Goal: Task Accomplishment & Management: Use online tool/utility

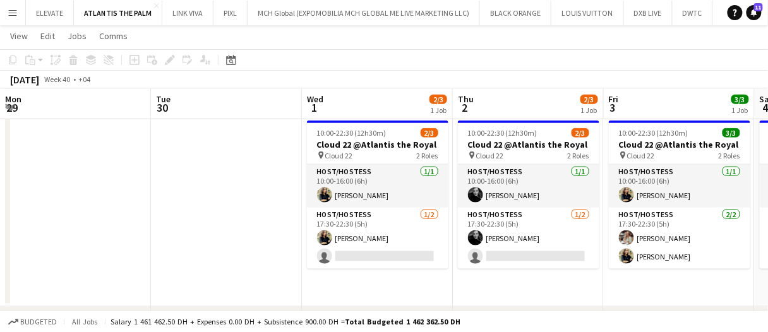
scroll to position [0, 302]
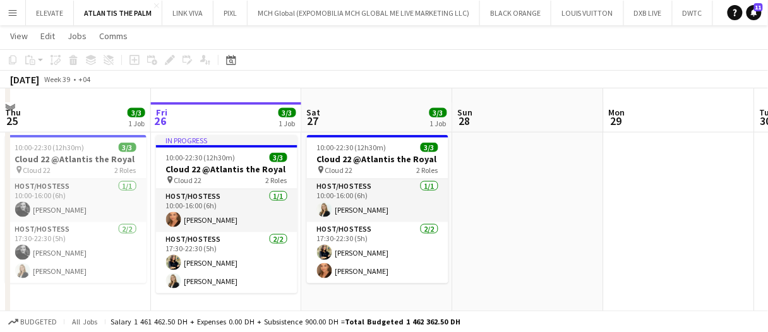
scroll to position [316, 0]
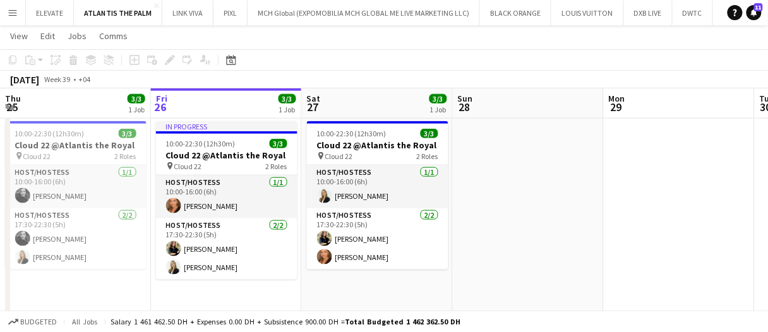
drag, startPoint x: 598, startPoint y: 203, endPoint x: 532, endPoint y: 215, distance: 66.7
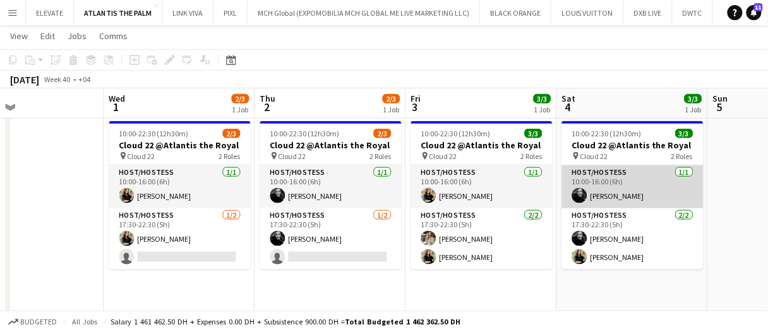
scroll to position [0, 519]
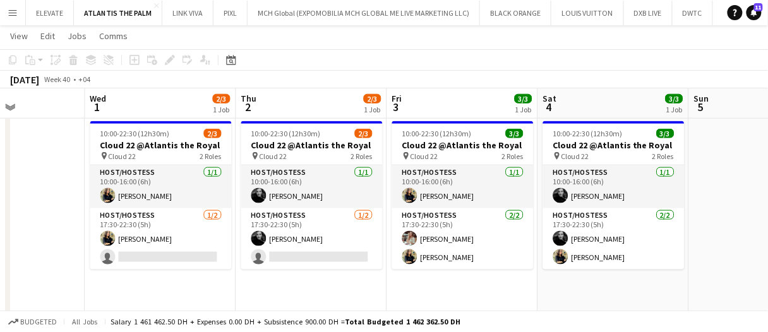
drag, startPoint x: 421, startPoint y: 99, endPoint x: 470, endPoint y: 95, distance: 49.5
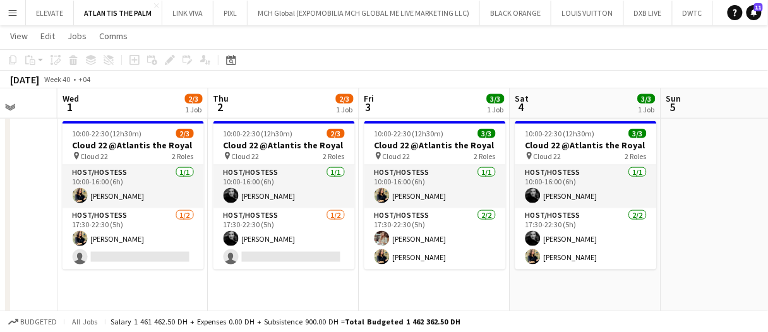
scroll to position [0, 395]
click at [708, 253] on app-date-cell at bounding box center [737, 217] width 151 height 202
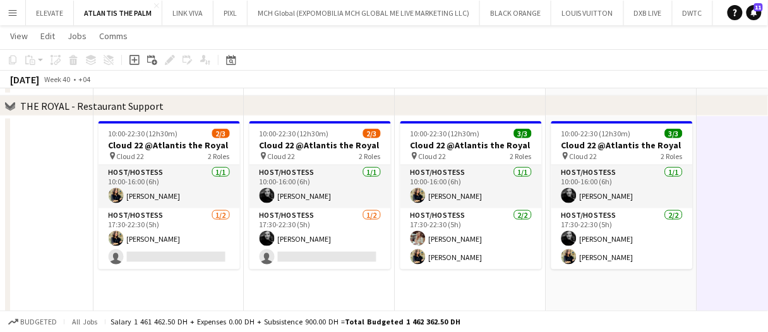
scroll to position [0, 0]
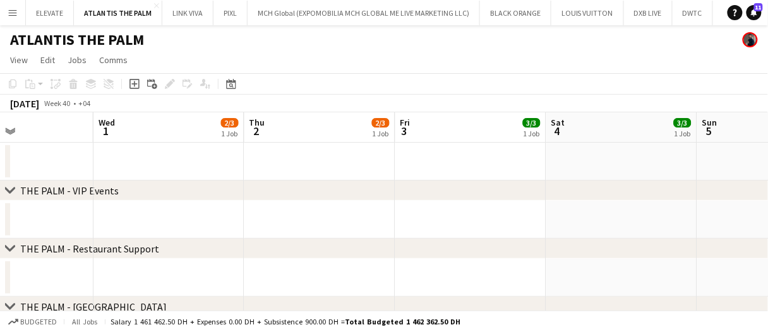
click at [589, 273] on app-date-cell at bounding box center [622, 278] width 151 height 38
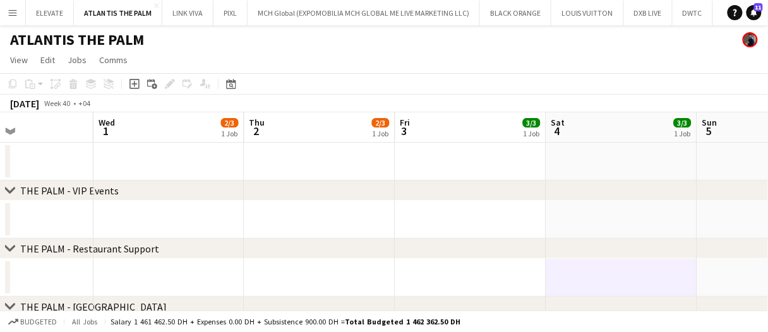
click at [589, 273] on app-date-cell at bounding box center [622, 278] width 151 height 38
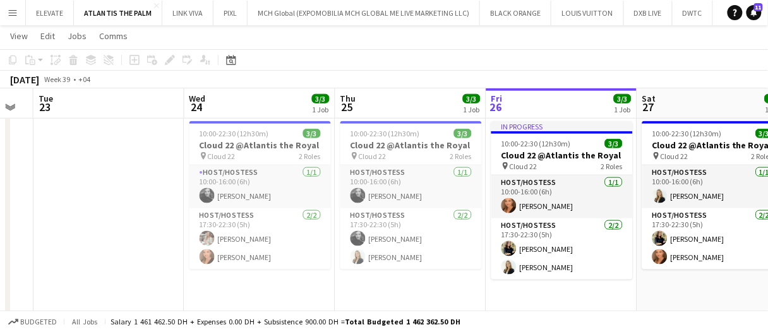
scroll to position [0, 421]
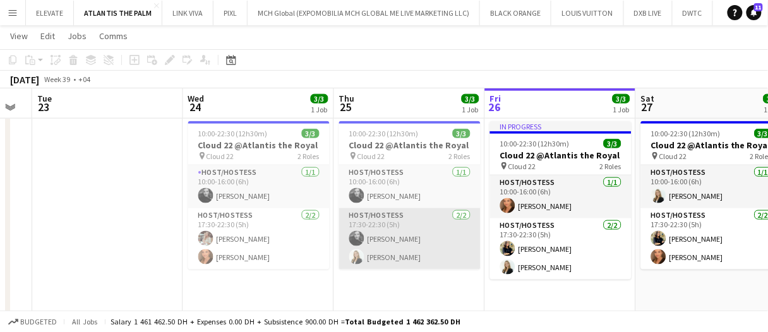
drag, startPoint x: 364, startPoint y: 255, endPoint x: 478, endPoint y: 220, distance: 119.7
click at [364, 255] on app-card-role "Host/Hostess 2/2 17:30-22:30 (5h) Barbara Szep Lorna Gambarotto" at bounding box center [410, 239] width 142 height 61
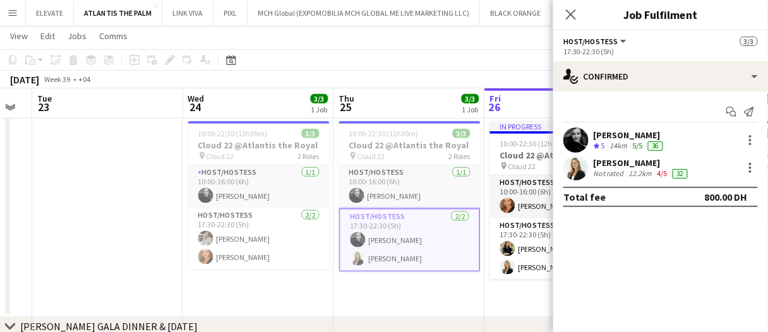
drag, startPoint x: 643, startPoint y: 173, endPoint x: 635, endPoint y: 168, distance: 9.3
click at [643, 173] on div "12.2km" at bounding box center [641, 174] width 28 height 10
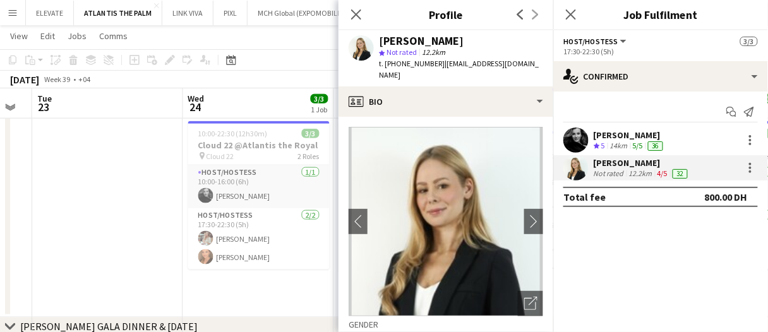
drag, startPoint x: 494, startPoint y: 43, endPoint x: 379, endPoint y: 39, distance: 115.1
click at [379, 39] on div "Lorna Gambarotto star Not rated 12.2km t. +971585345037 | lornagam@gmail.com" at bounding box center [446, 58] width 215 height 56
copy div "Lorna Gambarotto"
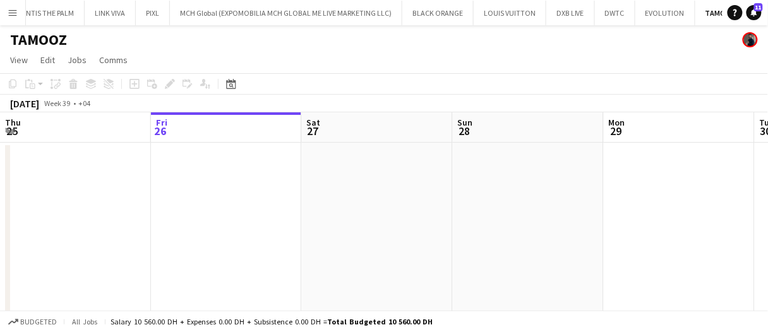
drag, startPoint x: 356, startPoint y: 135, endPoint x: 427, endPoint y: 130, distance: 70.3
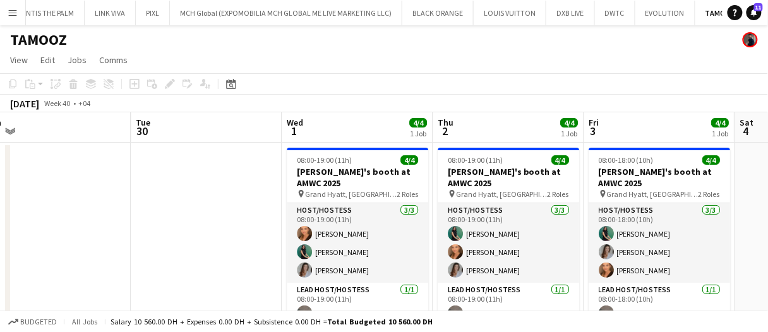
scroll to position [0, 341]
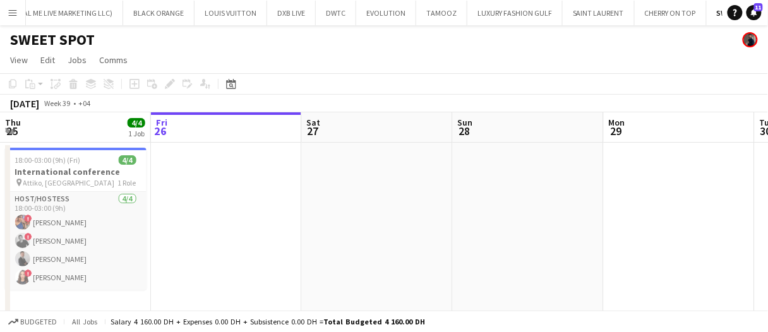
scroll to position [0, 373]
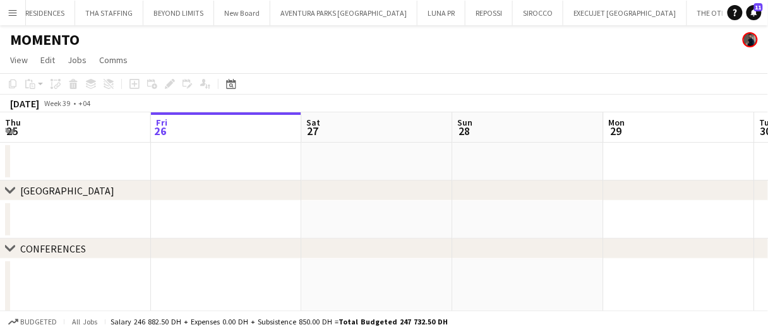
scroll to position [0, 1149]
drag, startPoint x: 408, startPoint y: 122, endPoint x: 486, endPoint y: 126, distance: 77.8
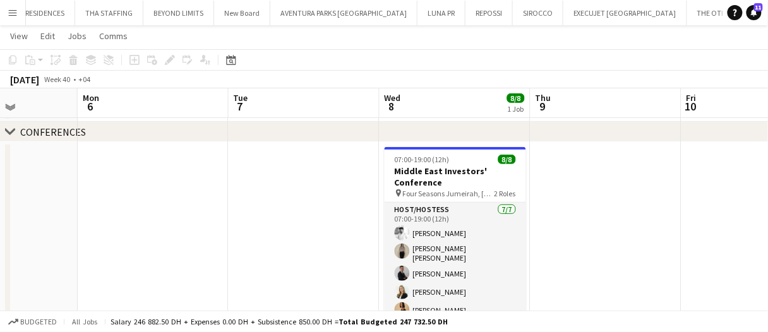
scroll to position [0, 0]
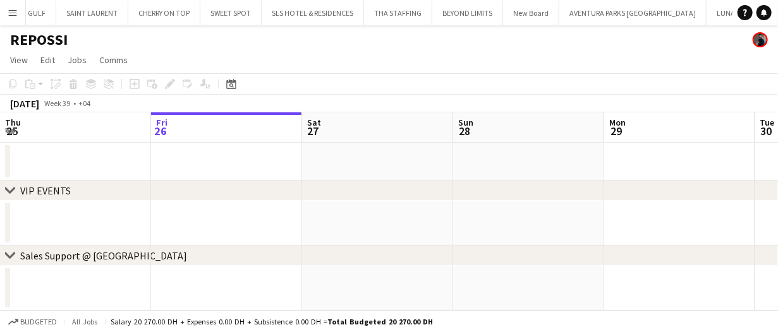
scroll to position [0, 863]
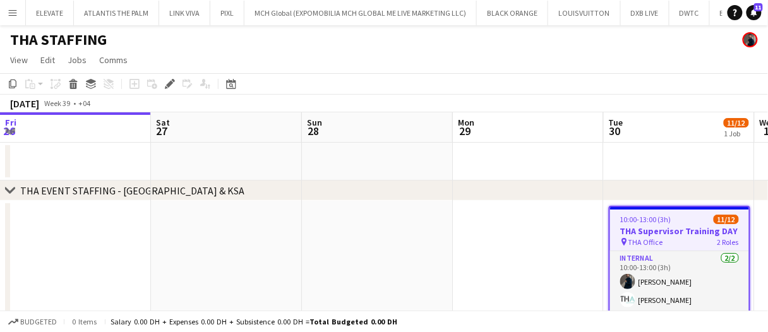
scroll to position [0, 434]
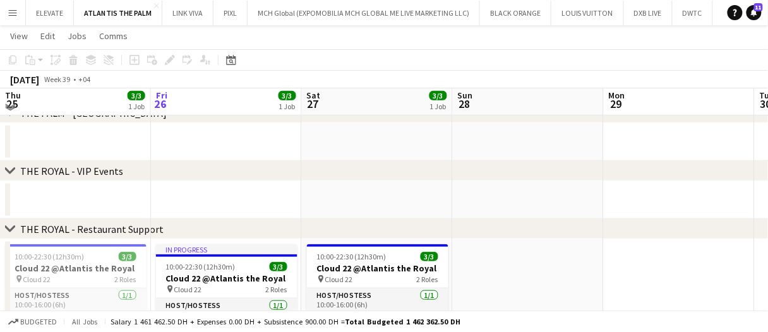
scroll to position [316, 0]
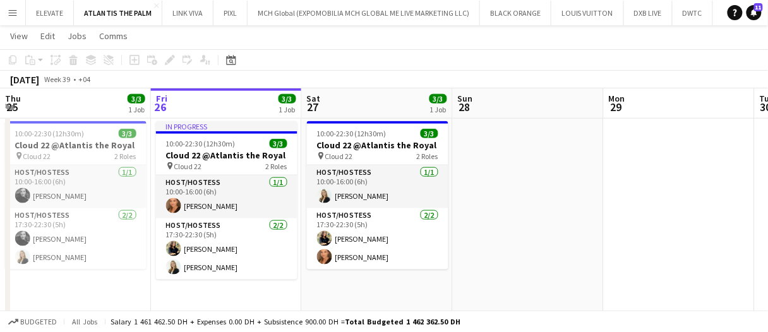
drag, startPoint x: 253, startPoint y: 237, endPoint x: 774, endPoint y: 205, distance: 521.7
click at [253, 237] on app-card-role "Host/Hostess 2/2 17:30-22:30 (5h) maria margherita Lorna Gambarotto" at bounding box center [227, 249] width 142 height 61
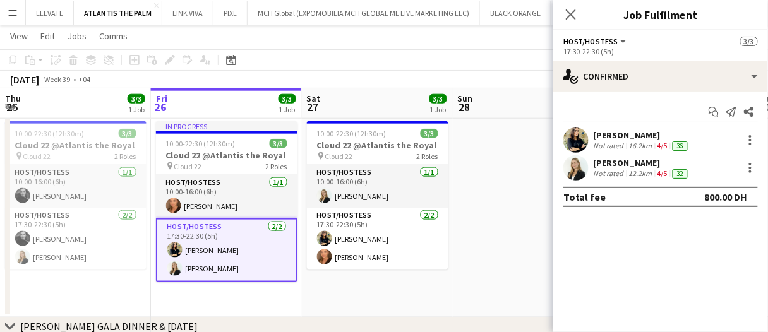
click at [668, 172] on div "4/5" at bounding box center [662, 174] width 15 height 10
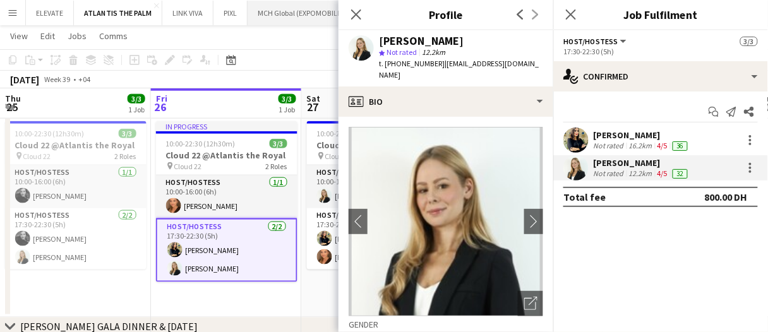
drag, startPoint x: 438, startPoint y: 39, endPoint x: 257, endPoint y: 15, distance: 183.0
click at [378, 37] on div "Lorna Gambarotto star Not rated 12.2km t. +971585345037 | lornagam@gmail.com" at bounding box center [446, 58] width 215 height 56
copy div "Lorna Gambarotto"
click at [248, 112] on app-board-header-date "Fri 26 3/3 1 Job" at bounding box center [226, 103] width 151 height 30
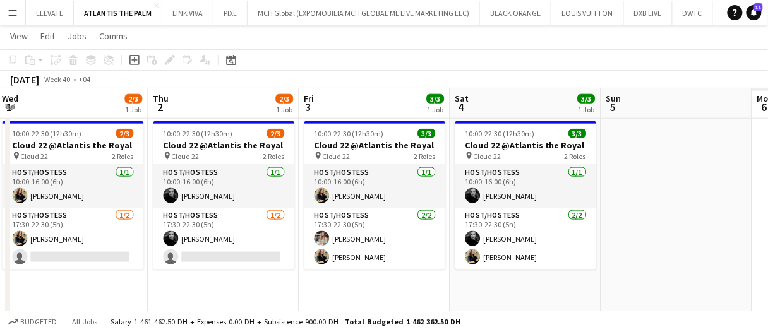
scroll to position [0, 358]
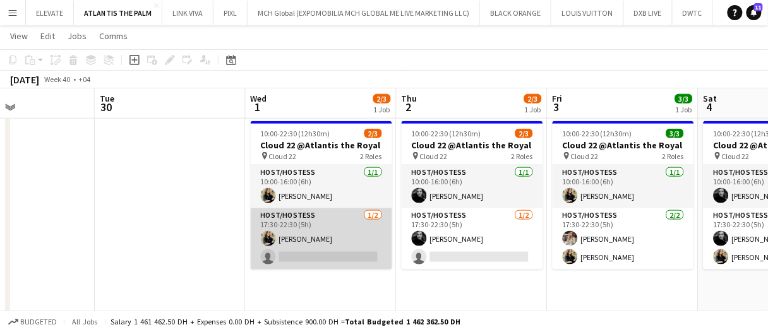
click at [306, 241] on app-card-role "Host/Hostess 1/2 17:30-22:30 (5h) maria margherita single-neutral-actions" at bounding box center [322, 239] width 142 height 61
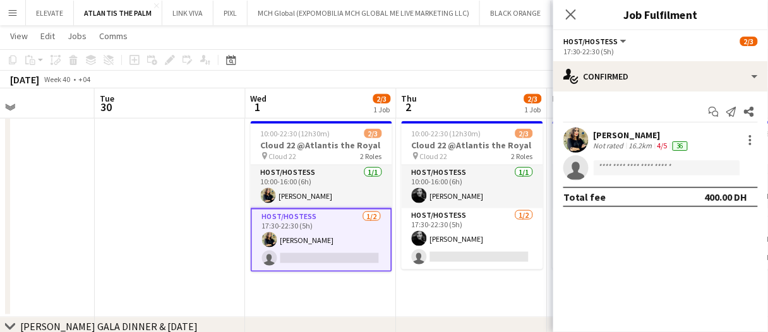
drag, startPoint x: 326, startPoint y: 290, endPoint x: 336, endPoint y: 286, distance: 10.8
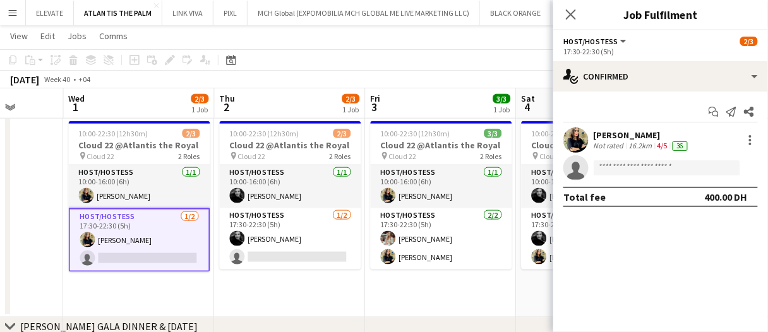
scroll to position [0, 544]
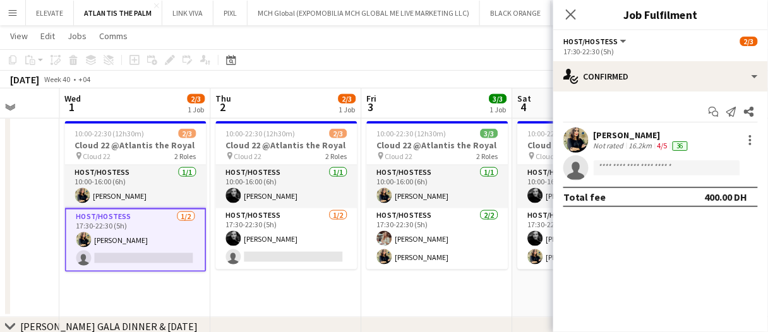
click at [359, 282] on app-date-cell "10:00-22:30 (12h30m) 2/3 Cloud 22 @Atlantis the Royal pin Cloud 22 2 Roles Host…" at bounding box center [286, 217] width 151 height 202
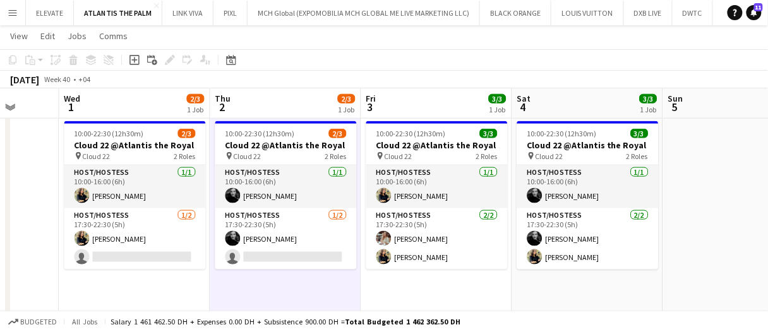
click at [359, 282] on app-date-cell "10:00-22:30 (12h30m) 2/3 Cloud 22 @Atlantis the Royal pin Cloud 22 2 Roles Host…" at bounding box center [285, 217] width 151 height 202
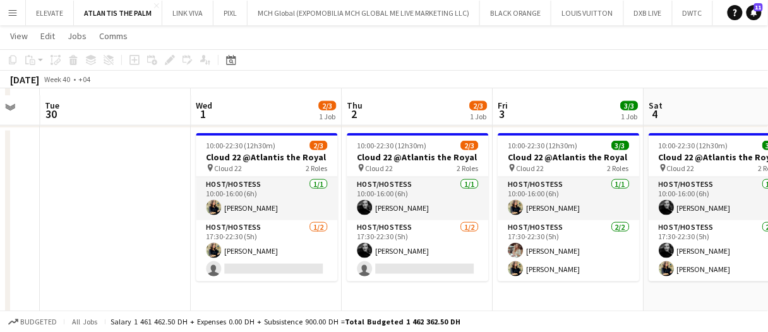
scroll to position [311, 0]
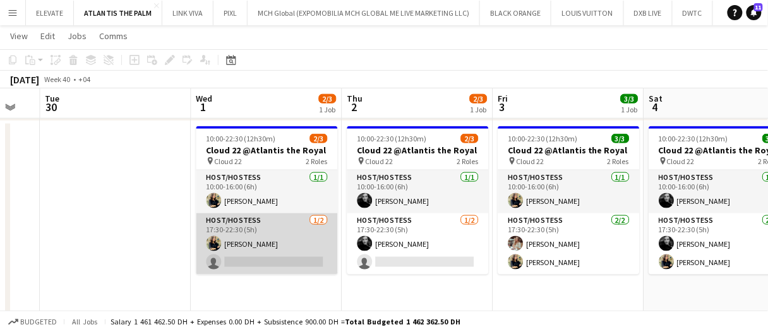
click at [240, 242] on app-card-role "Host/Hostess 1/2 17:30-22:30 (5h) maria margherita single-neutral-actions" at bounding box center [268, 244] width 142 height 61
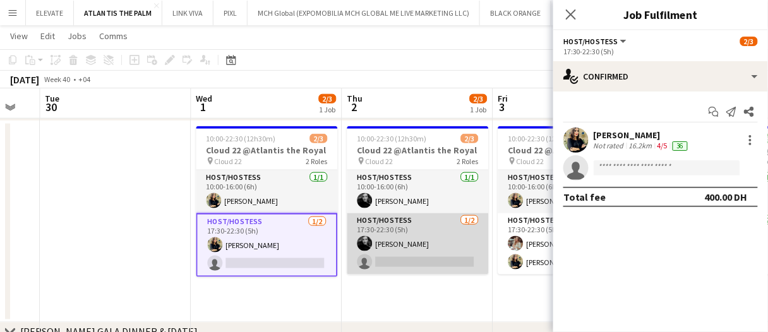
click at [395, 250] on app-card-role "Host/Hostess 1/2 17:30-22:30 (5h) Barbara Szep single-neutral-actions" at bounding box center [419, 244] width 142 height 61
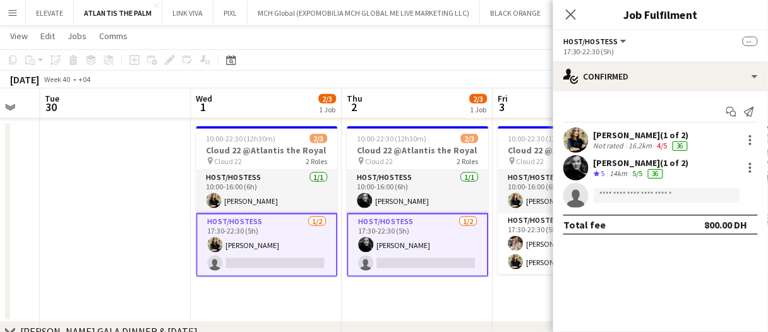
click at [303, 260] on app-card-role "Host/Hostess 1/2 17:30-22:30 (5h) maria margherita single-neutral-actions" at bounding box center [268, 246] width 142 height 64
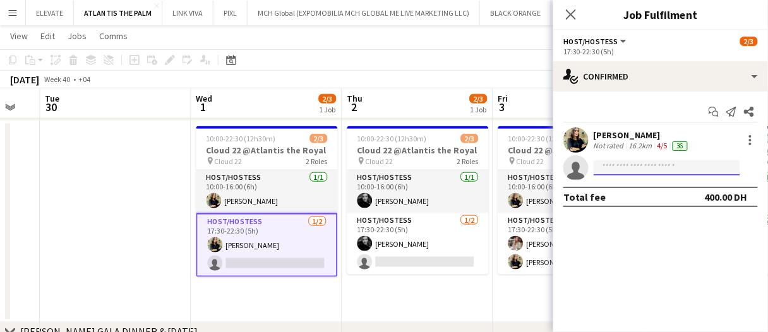
click at [632, 166] on input at bounding box center [667, 168] width 147 height 15
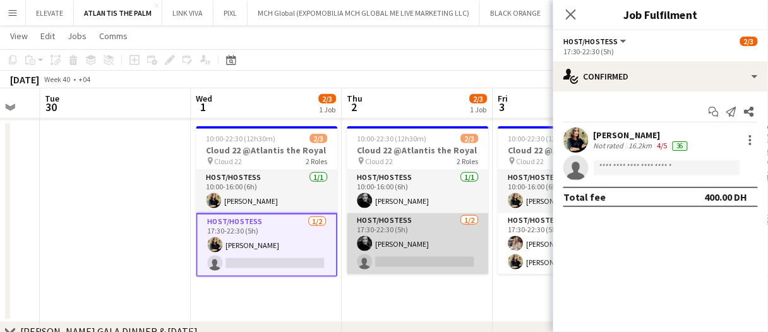
click at [410, 231] on app-card-role "Host/Hostess 1/2 17:30-22:30 (5h) Barbara Szep single-neutral-actions" at bounding box center [419, 244] width 142 height 61
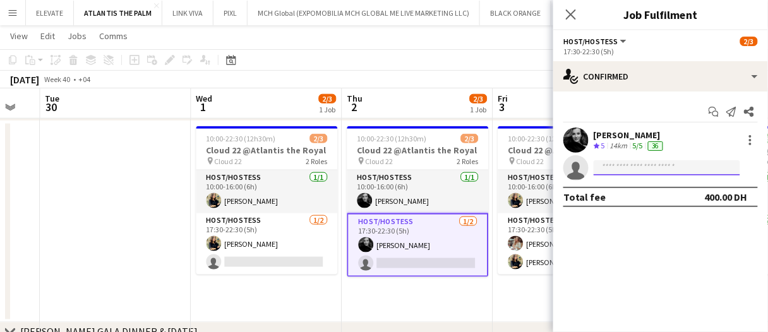
click at [610, 168] on input at bounding box center [667, 168] width 147 height 15
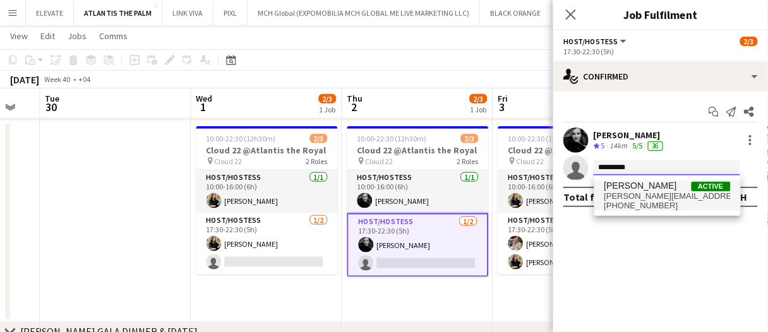
type input "*********"
click at [638, 187] on span "maria margherita" at bounding box center [641, 186] width 73 height 11
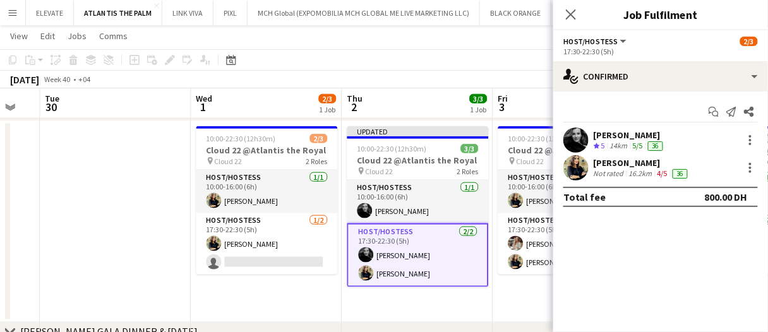
drag, startPoint x: 288, startPoint y: 241, endPoint x: 446, endPoint y: 224, distance: 158.9
click at [289, 241] on app-card-role "Host/Hostess 1/2 17:30-22:30 (5h) maria margherita single-neutral-actions" at bounding box center [268, 244] width 142 height 61
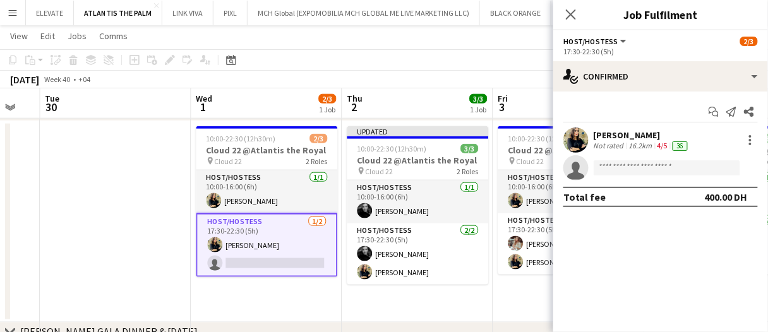
scroll to position [0, 563]
click at [628, 166] on input at bounding box center [667, 168] width 147 height 15
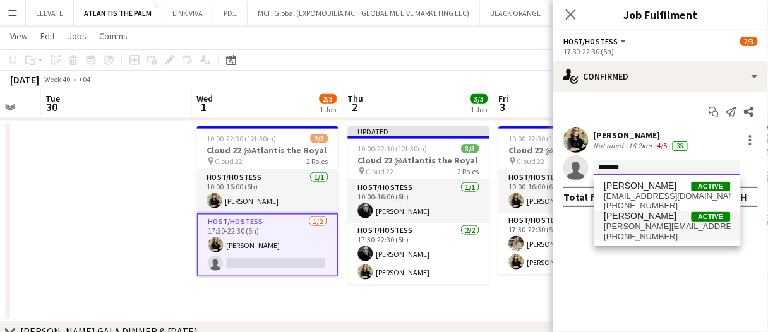
type input "*******"
click at [662, 228] on span "somogyi.barbara02@gmail.com" at bounding box center [668, 227] width 126 height 10
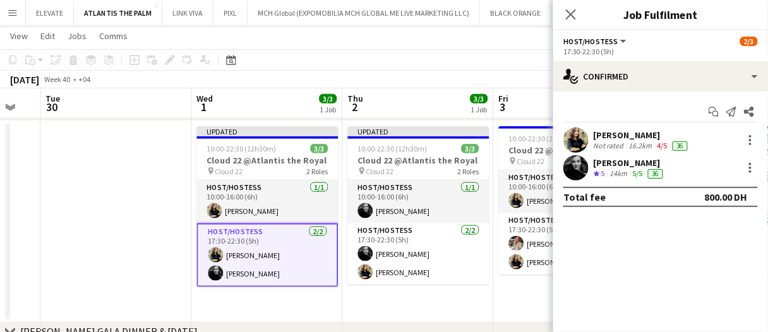
click at [491, 100] on app-board-header-date "Thu 2 3/3 1 Job" at bounding box center [418, 103] width 151 height 30
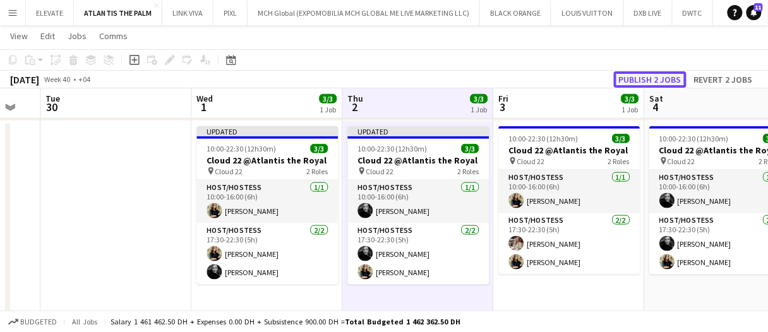
click at [642, 74] on button "Publish 2 jobs" at bounding box center [650, 79] width 73 height 16
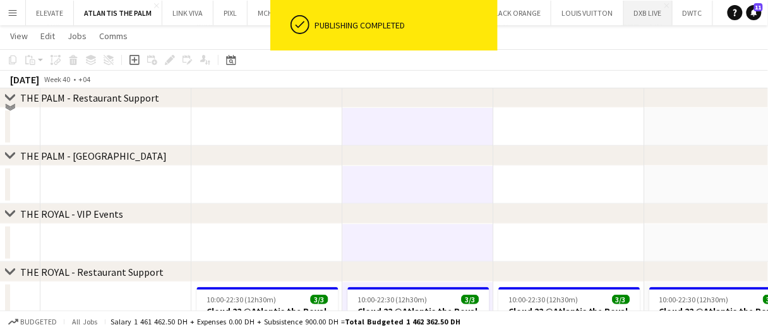
scroll to position [248, 0]
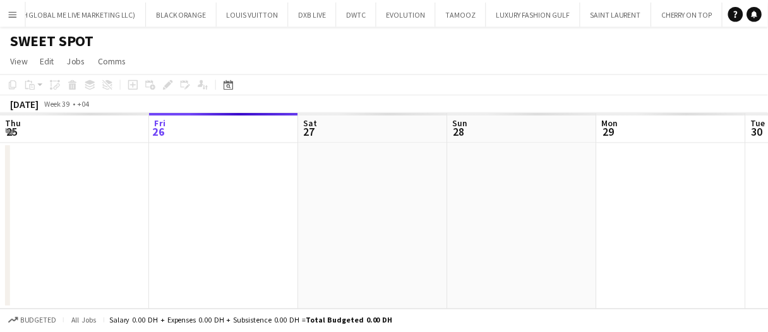
scroll to position [0, 373]
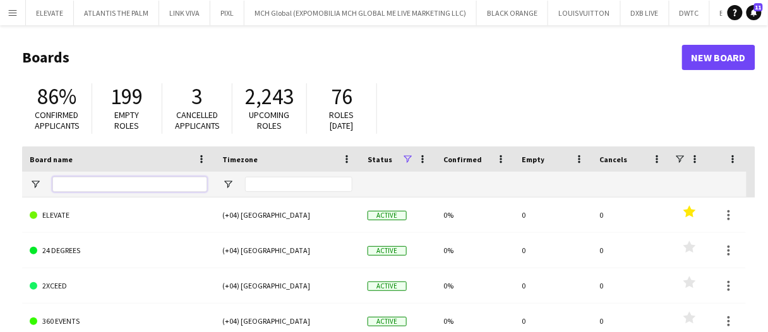
click at [138, 179] on input "Board name Filter Input" at bounding box center [129, 184] width 155 height 15
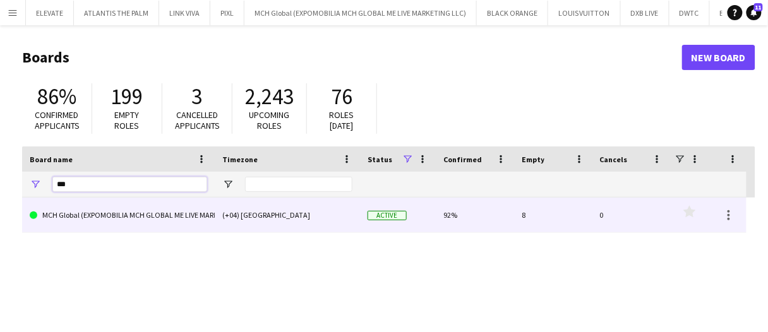
type input "***"
click at [144, 211] on link "MCH Global (EXPOMOBILIA MCH GLOBAL ME LIVE MARKETING LLC)" at bounding box center [119, 215] width 178 height 35
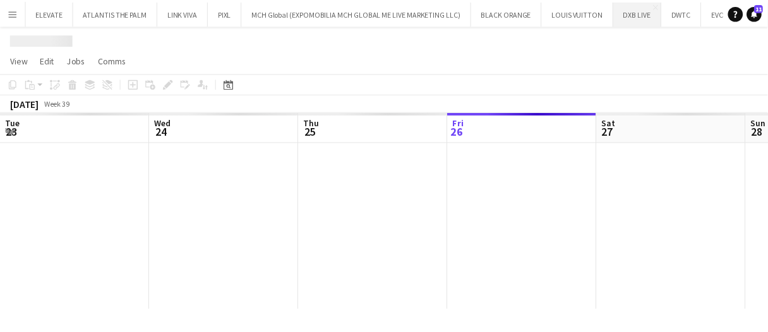
scroll to position [0, 302]
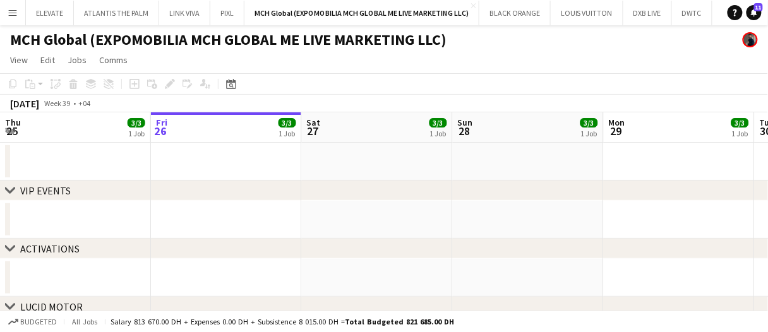
drag, startPoint x: 381, startPoint y: 125, endPoint x: 424, endPoint y: 123, distance: 43.0
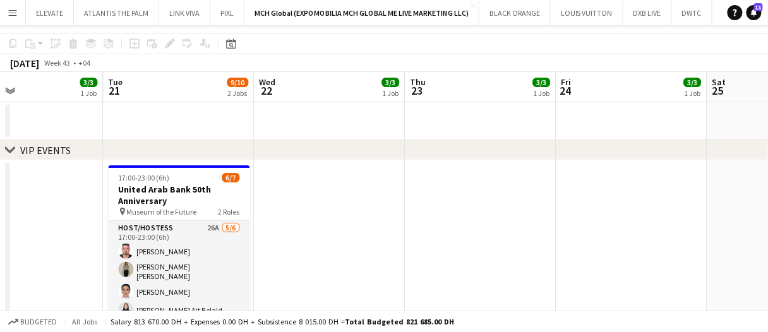
scroll to position [0, 0]
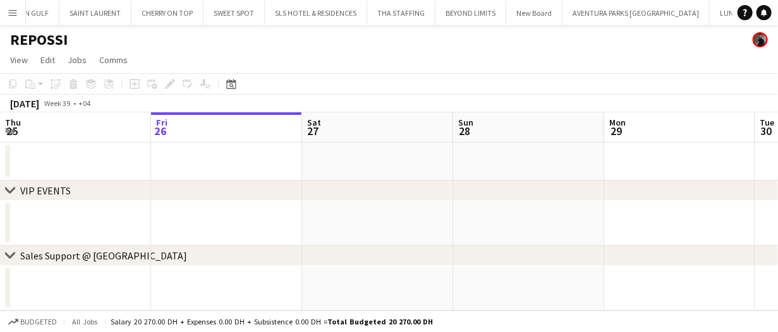
scroll to position [0, 863]
drag, startPoint x: 480, startPoint y: 134, endPoint x: 546, endPoint y: 132, distance: 66.4
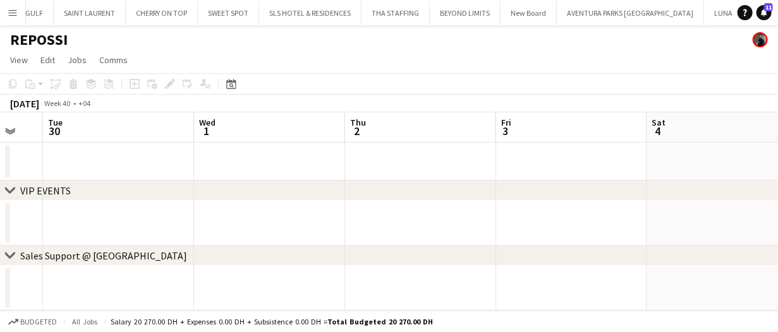
scroll to position [0, 332]
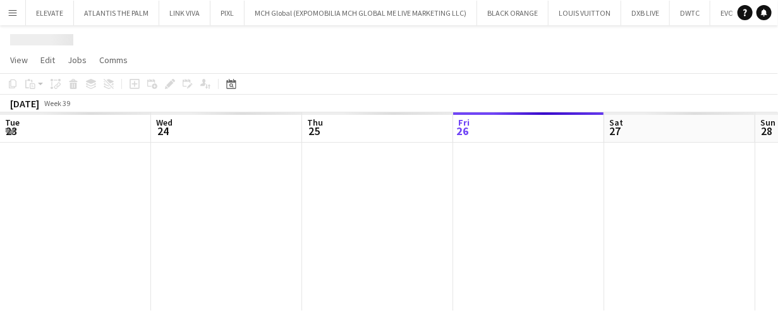
scroll to position [0, 302]
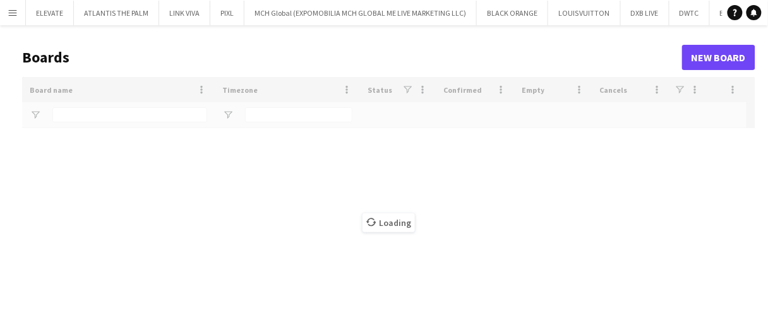
click at [5, 23] on button "Menu" at bounding box center [12, 12] width 25 height 25
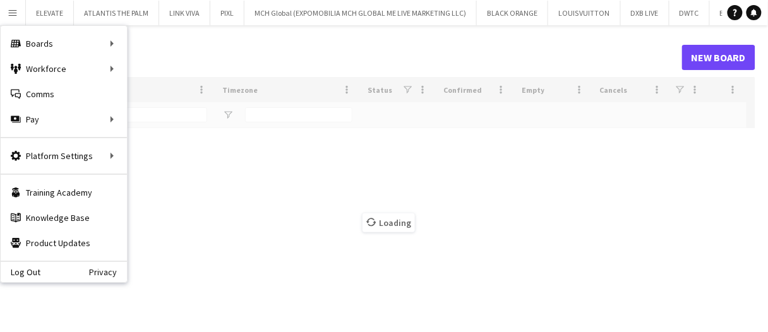
click at [5, 23] on button "Menu" at bounding box center [12, 12] width 25 height 25
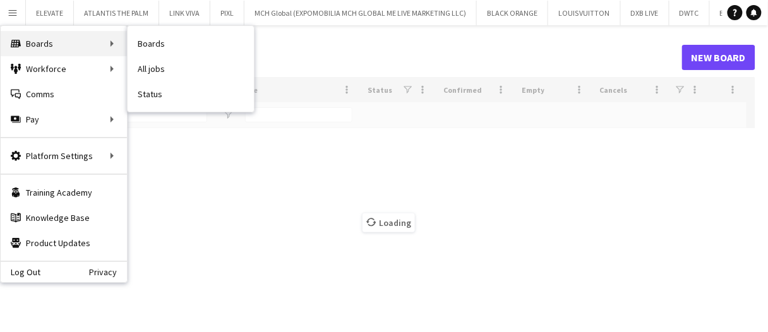
drag, startPoint x: 65, startPoint y: 33, endPoint x: 102, endPoint y: 32, distance: 36.7
click at [66, 33] on div "Boards Boards" at bounding box center [64, 43] width 126 height 25
type input "***"
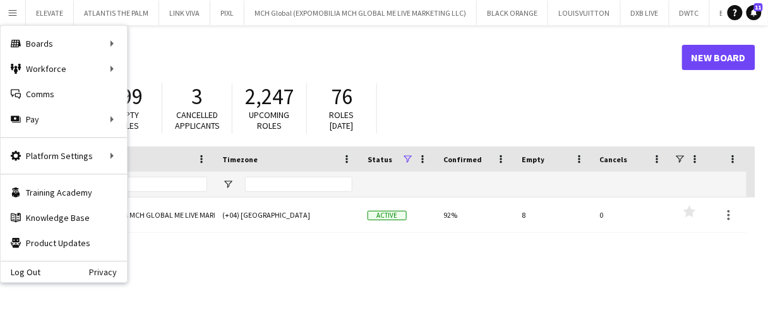
click at [538, 87] on div "86% Confirmed applicants 199 Empty roles 3 Cancelled applicants 2,247 Upcoming …" at bounding box center [389, 112] width 734 height 70
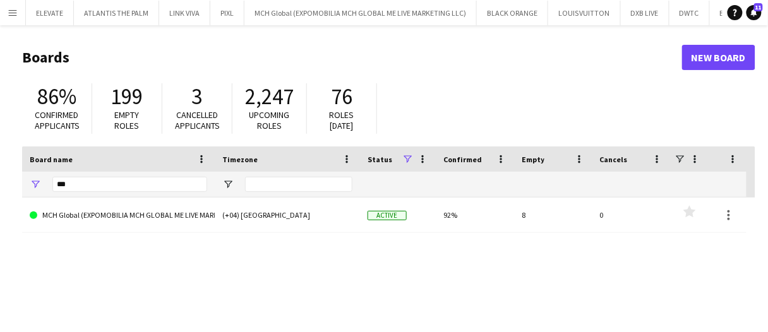
drag, startPoint x: 16, startPoint y: 16, endPoint x: 20, endPoint y: 30, distance: 13.8
click at [16, 23] on button "Menu" at bounding box center [12, 12] width 25 height 25
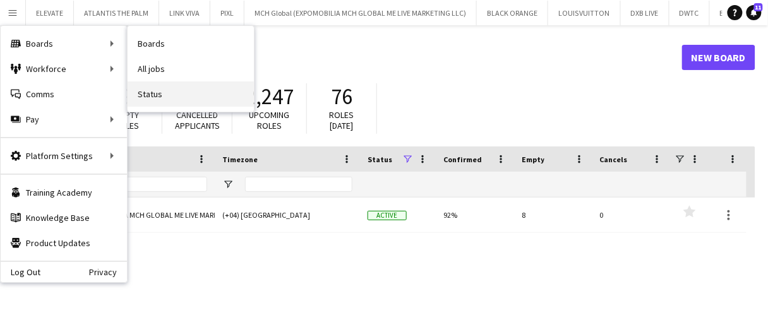
click at [173, 88] on link "Status" at bounding box center [191, 94] width 126 height 25
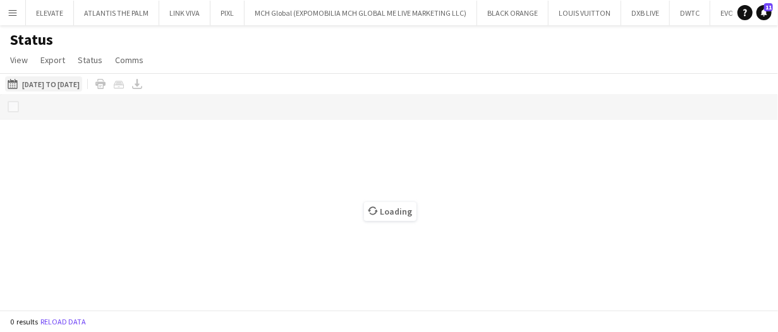
click at [52, 86] on button "26-09-2025 to 02-10-2025 24-09-2025 to 27-09-2025" at bounding box center [43, 83] width 77 height 15
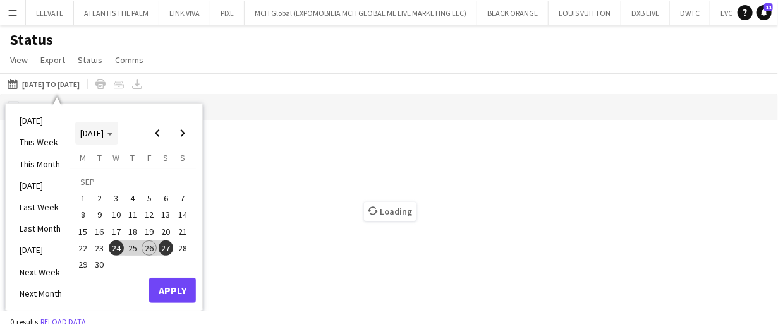
click at [101, 130] on span "[DATE]" at bounding box center [91, 133] width 23 height 11
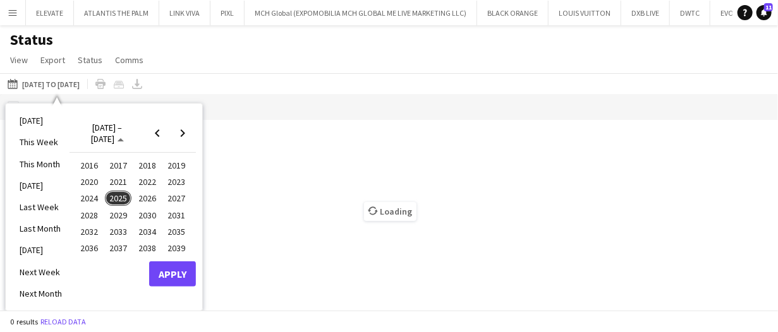
click at [115, 193] on span "2025" at bounding box center [118, 198] width 26 height 15
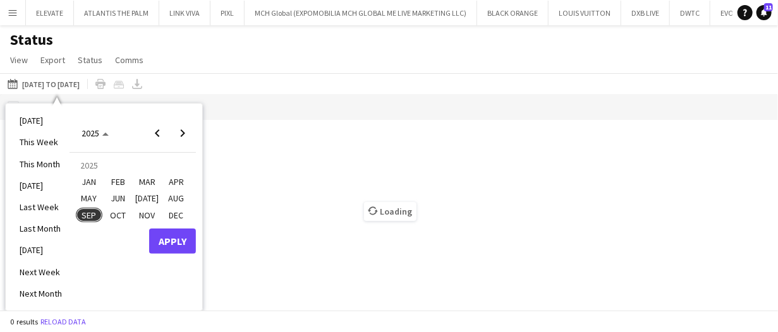
click at [117, 211] on span "OCT" at bounding box center [118, 215] width 26 height 15
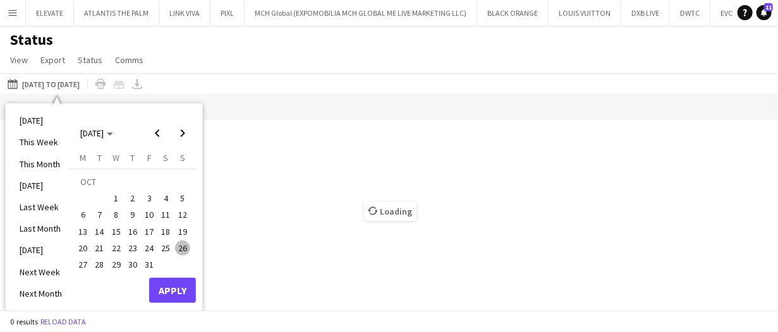
drag, startPoint x: 114, startPoint y: 197, endPoint x: 121, endPoint y: 203, distance: 9.4
click at [114, 197] on span "1" at bounding box center [116, 198] width 15 height 15
drag, startPoint x: 154, startPoint y: 260, endPoint x: 157, endPoint y: 273, distance: 13.0
click at [154, 262] on span "31" at bounding box center [149, 264] width 15 height 15
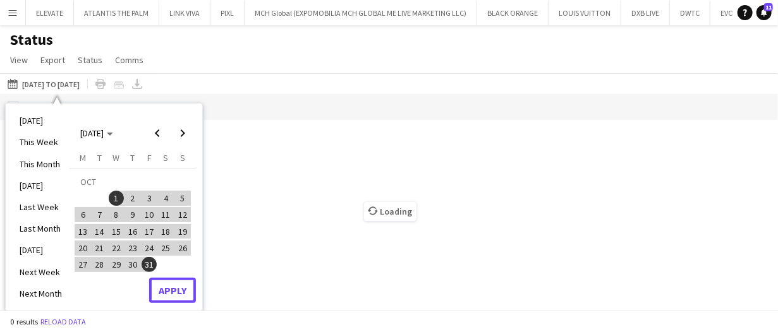
click at [165, 282] on button "Apply" at bounding box center [172, 290] width 47 height 25
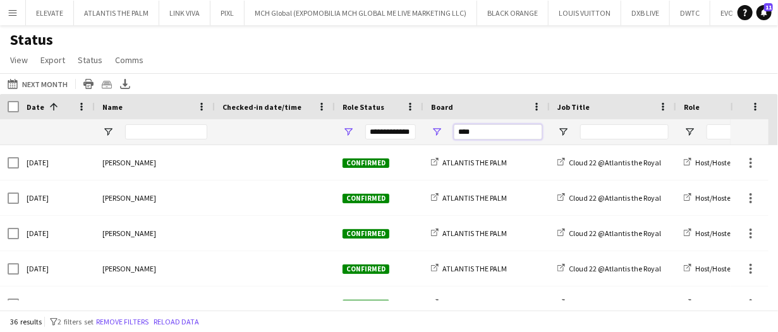
drag, startPoint x: 507, startPoint y: 129, endPoint x: 399, endPoint y: 112, distance: 109.4
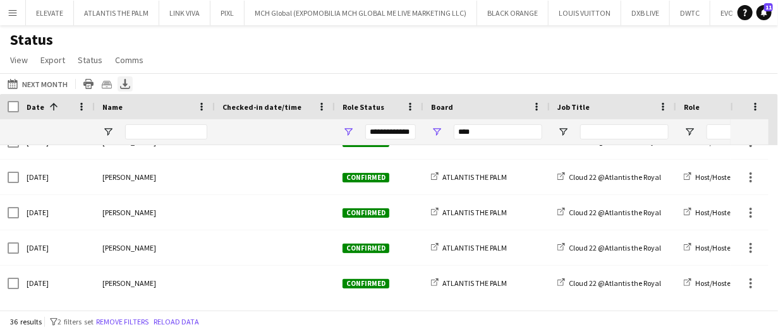
click at [120, 83] on icon "Export XLSX" at bounding box center [125, 84] width 10 height 10
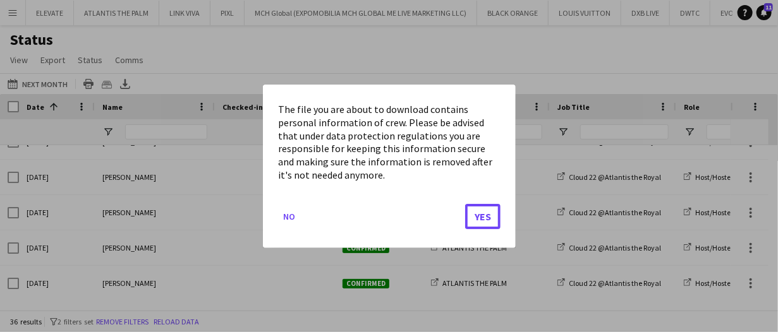
drag, startPoint x: 480, startPoint y: 215, endPoint x: 444, endPoint y: 271, distance: 66.8
click at [480, 215] on button "Yes" at bounding box center [482, 215] width 35 height 25
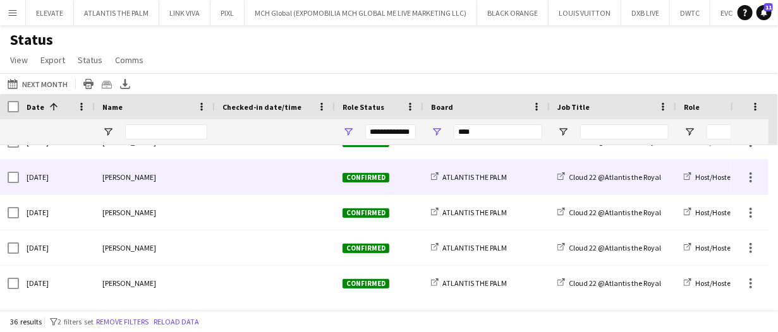
scroll to position [13, 0]
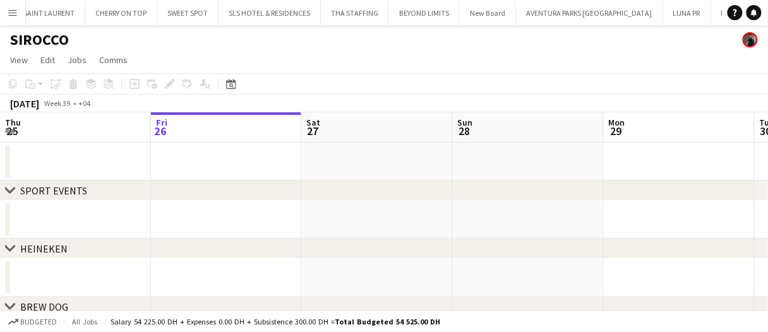
scroll to position [0, 912]
